Goal: Communication & Community: Answer question/provide support

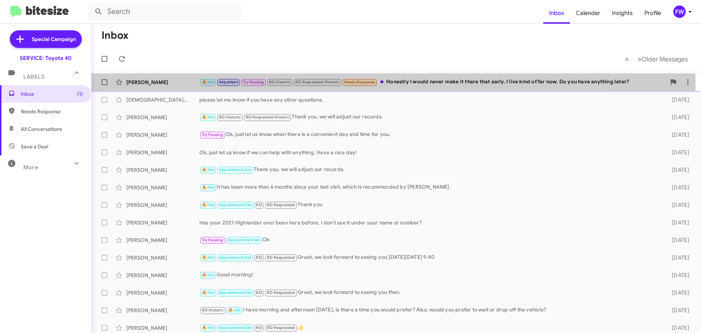
click at [188, 80] on div "[PERSON_NAME]" at bounding box center [162, 82] width 73 height 7
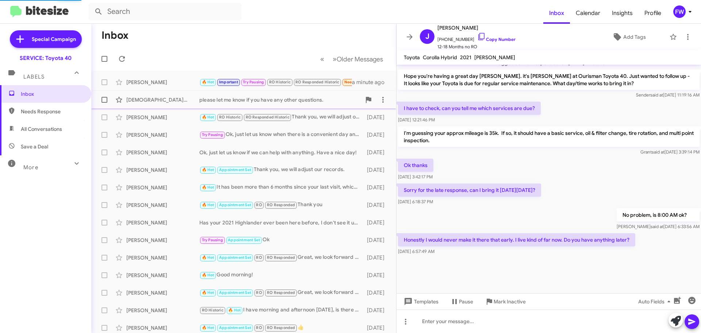
click at [168, 97] on div "[DEMOGRAPHIC_DATA][PERSON_NAME]" at bounding box center [162, 99] width 73 height 7
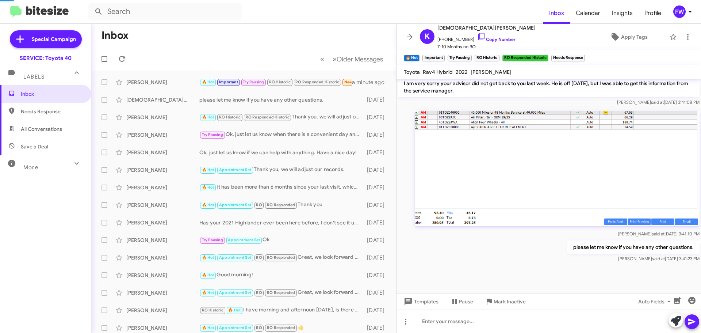
scroll to position [502, 0]
